Goal: Task Accomplishment & Management: Complete application form

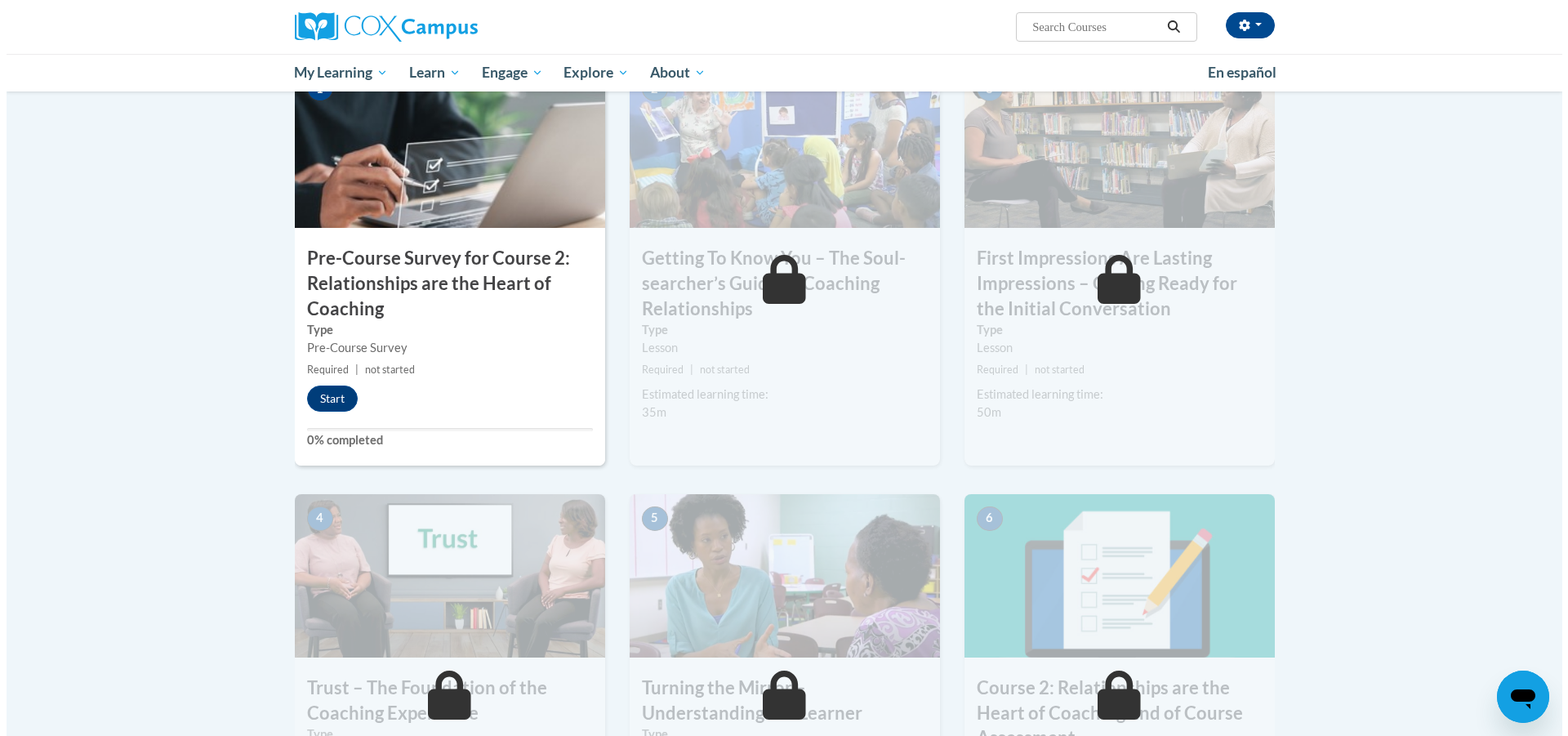
scroll to position [402, 0]
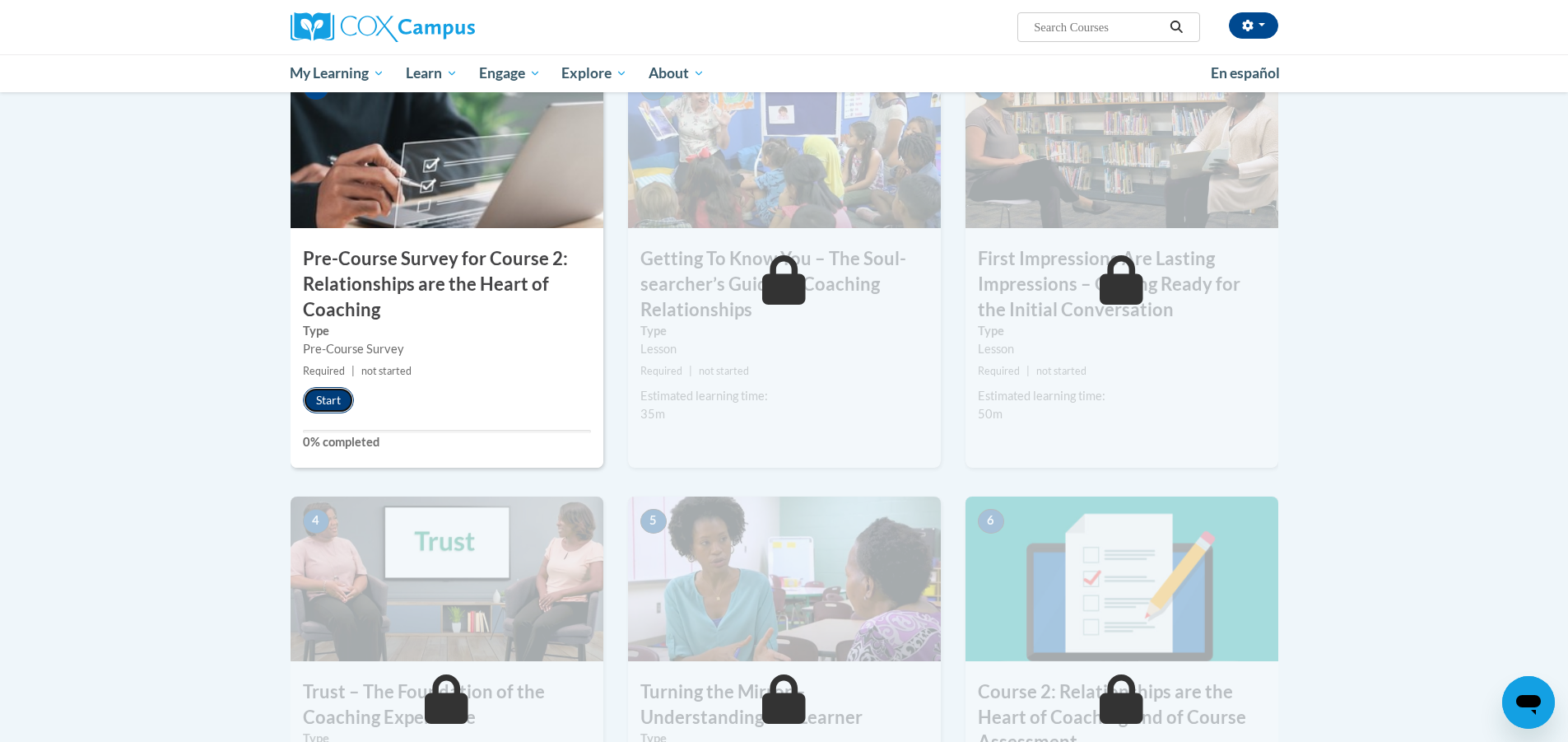
click at [323, 387] on button "Start" at bounding box center [328, 399] width 51 height 26
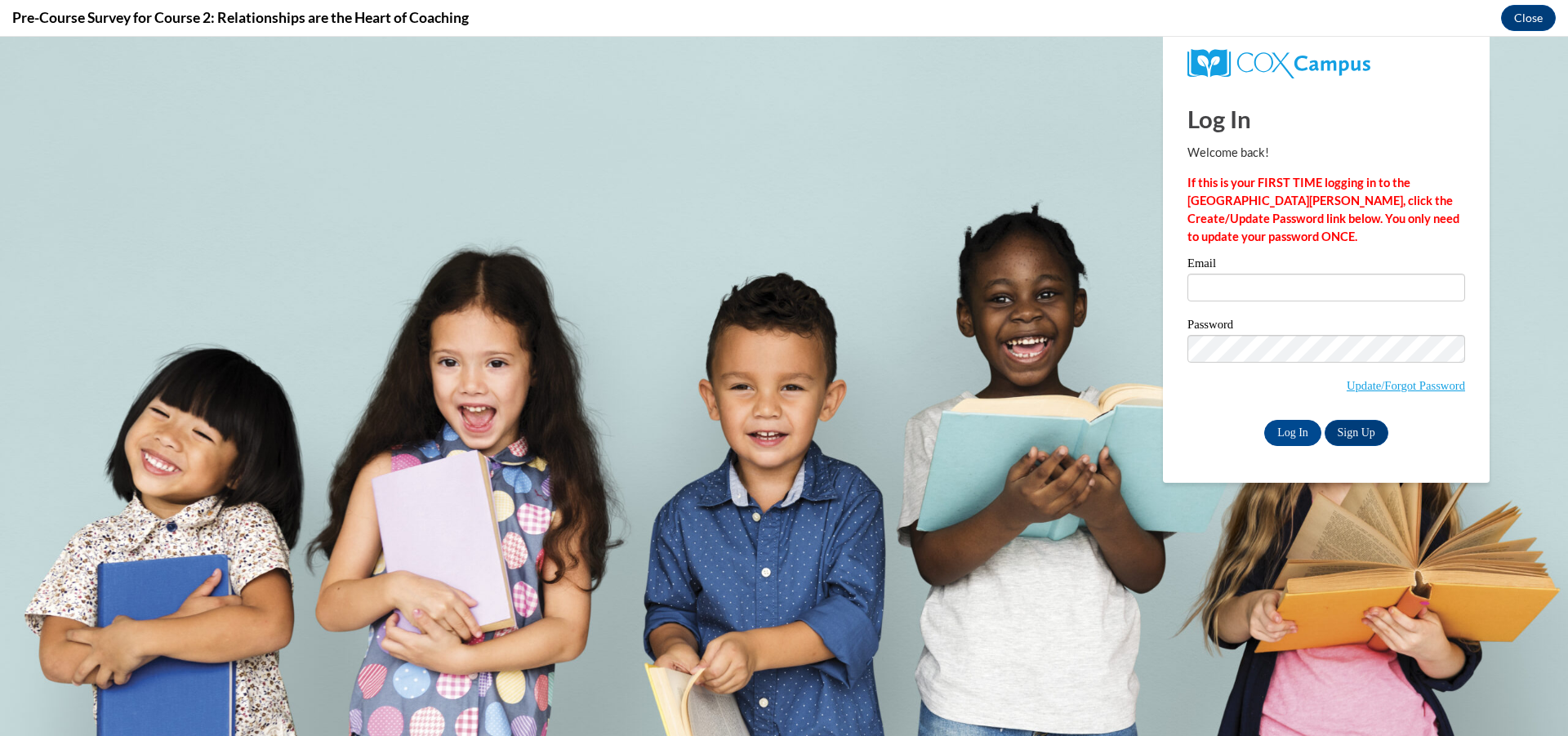
type input "[PERSON_NAME][EMAIL_ADDRESS][PERSON_NAME][DOMAIN_NAME]"
click at [1257, 288] on input "[PERSON_NAME][EMAIL_ADDRESS][PERSON_NAME][DOMAIN_NAME]" at bounding box center [1326, 287] width 278 height 28
drag, startPoint x: 1280, startPoint y: 442, endPoint x: 1285, endPoint y: 432, distance: 11.2
click at [1281, 441] on input "Log In" at bounding box center [1293, 433] width 57 height 26
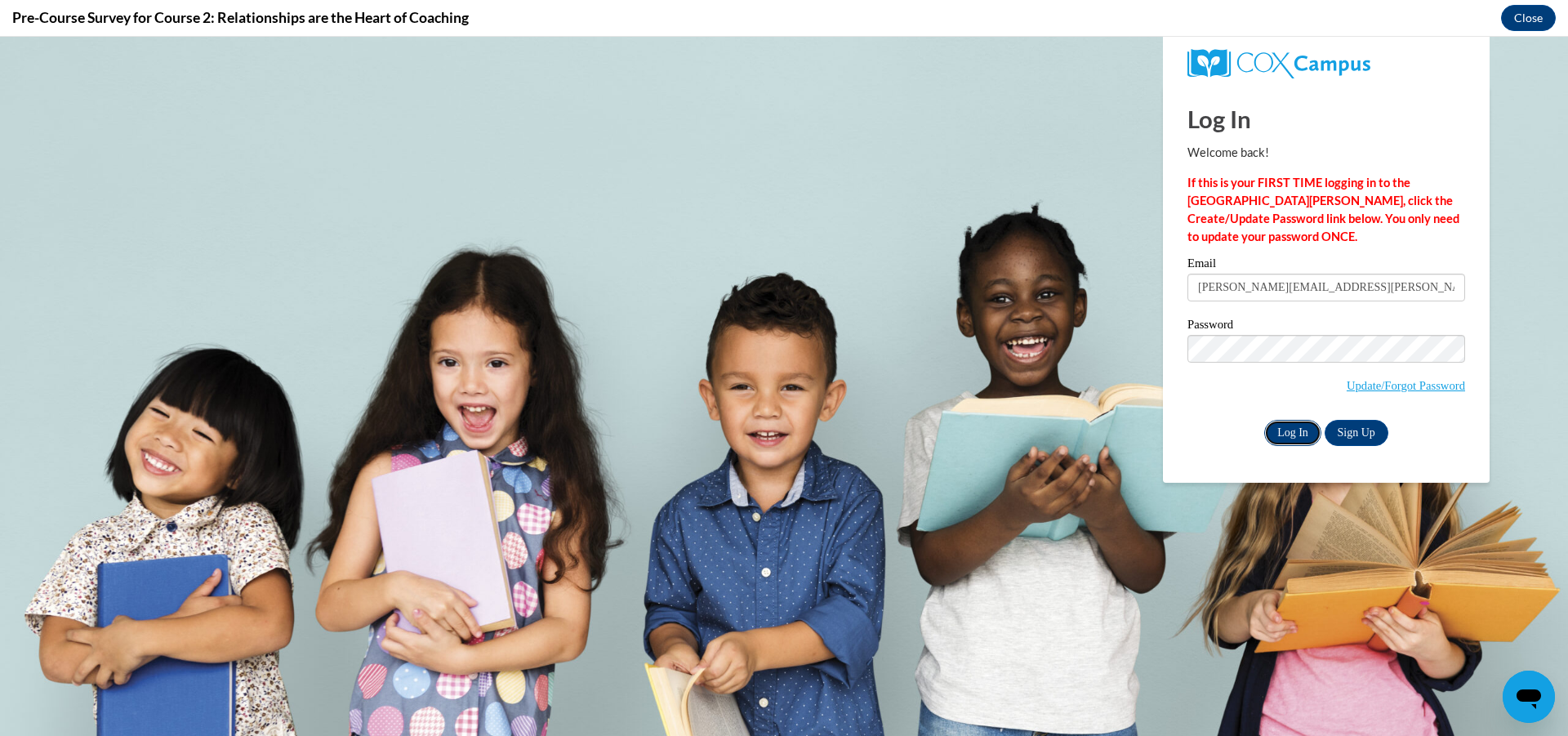
click at [1286, 432] on input "Log In" at bounding box center [1293, 433] width 57 height 26
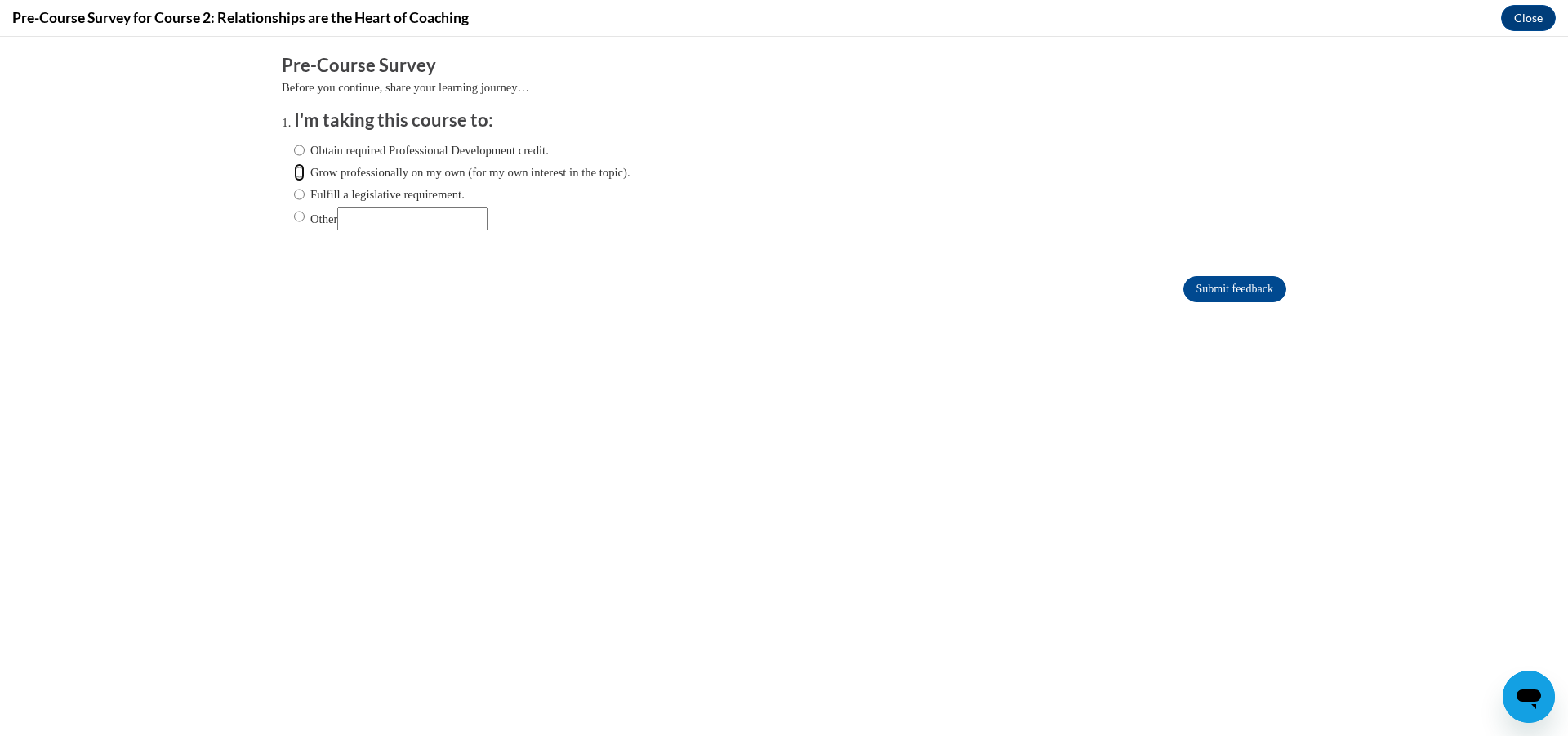
click at [294, 173] on input "Grow professionally on my own (for my own interest in the topic)." at bounding box center [299, 173] width 11 height 18
radio input "true"
click at [1193, 289] on input "Submit feedback" at bounding box center [1235, 289] width 103 height 26
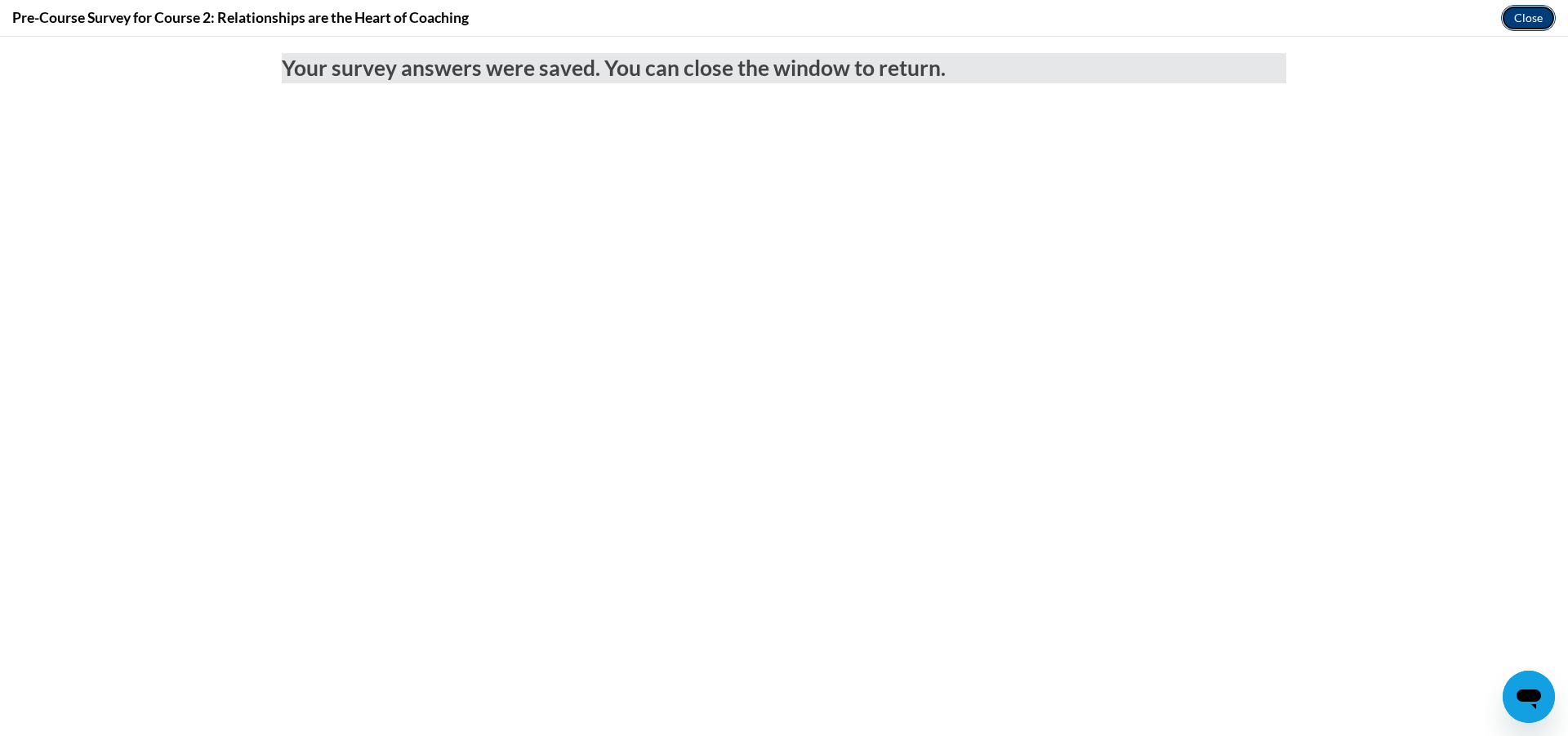
click at [1541, 19] on button "Close" at bounding box center [1528, 17] width 55 height 26
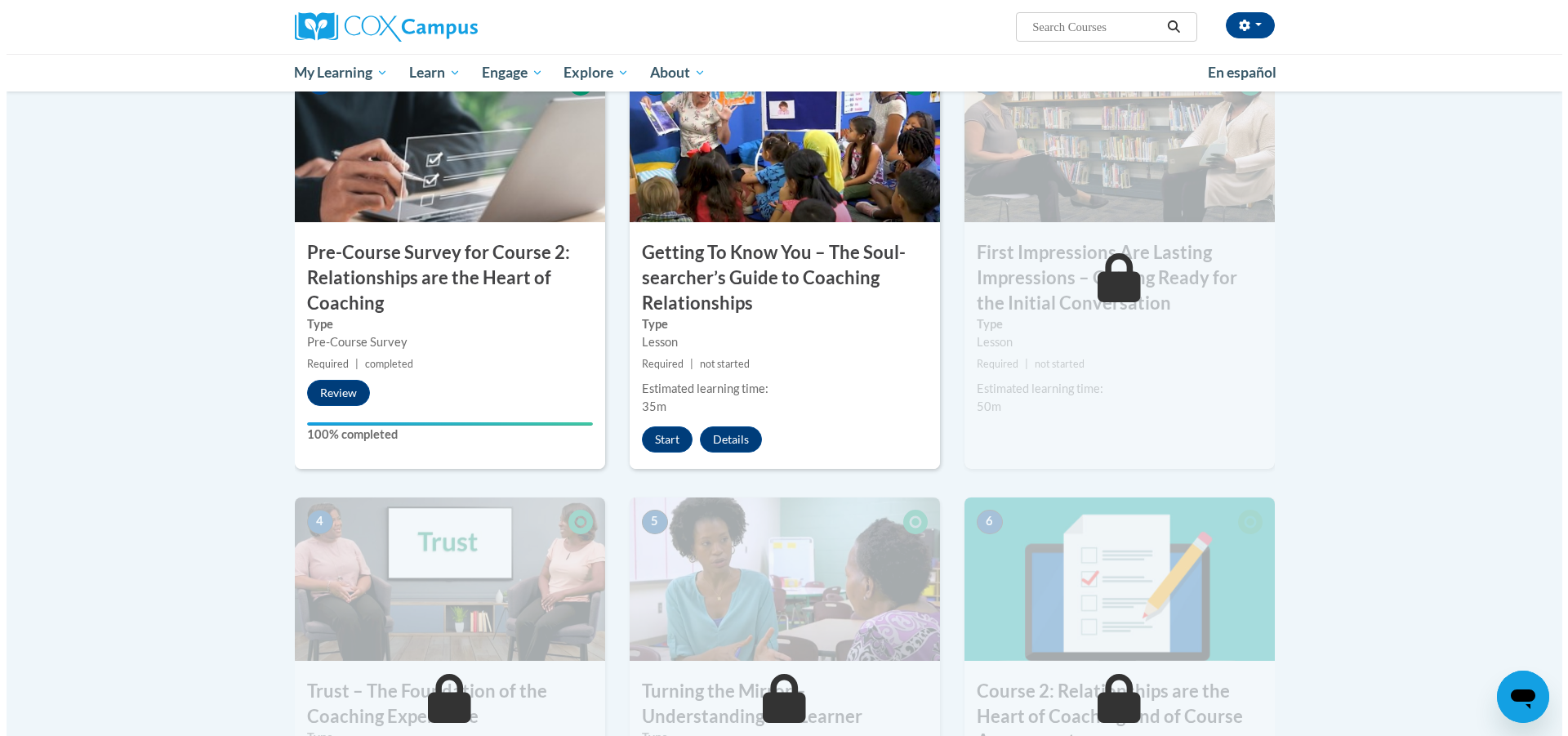
scroll to position [402, 0]
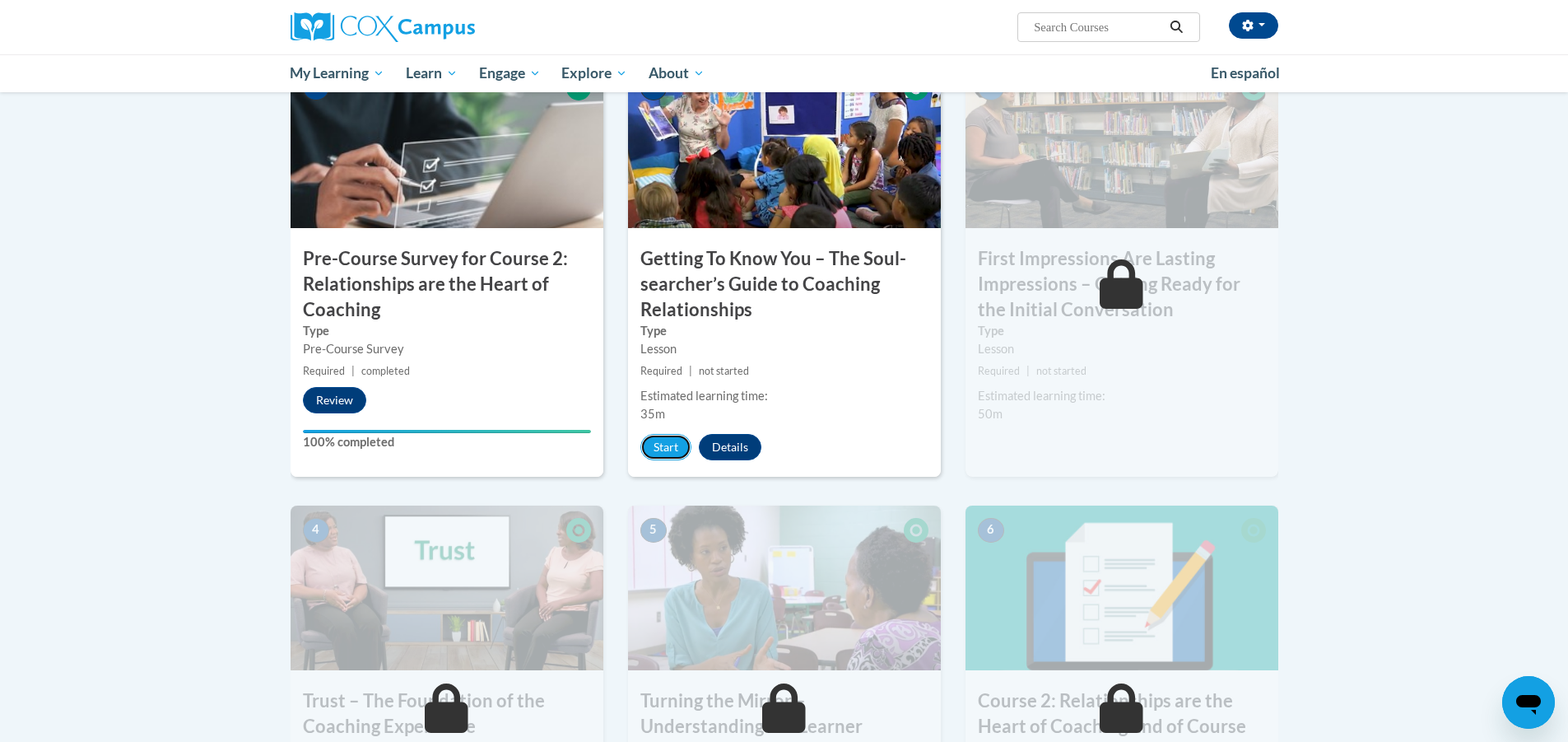
drag, startPoint x: 664, startPoint y: 442, endPoint x: 673, endPoint y: 423, distance: 21.0
click at [670, 432] on div "2 Getting To Know You – The Soul-searcher’s Guide to Coaching Relationships Typ…" at bounding box center [784, 270] width 313 height 414
click at [672, 453] on button "Start" at bounding box center [666, 446] width 51 height 26
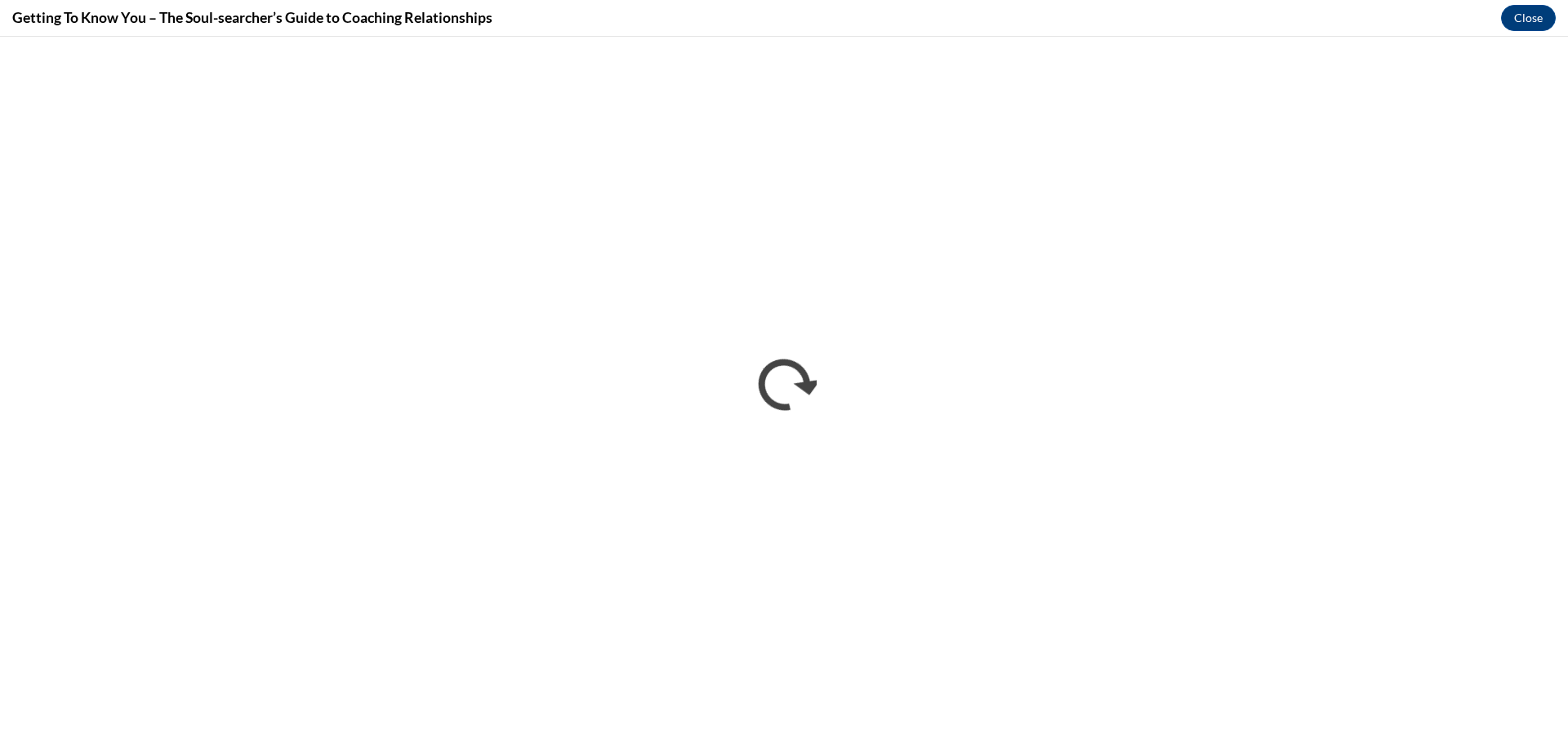
scroll to position [0, 0]
